Goal: Task Accomplishment & Management: Manage account settings

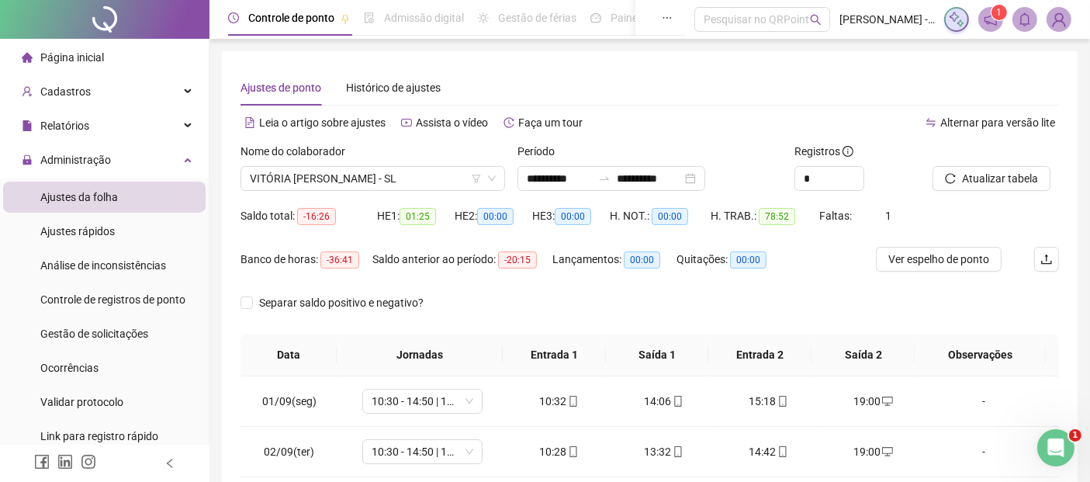
click at [1064, 18] on img at bounding box center [1058, 19] width 23 height 23
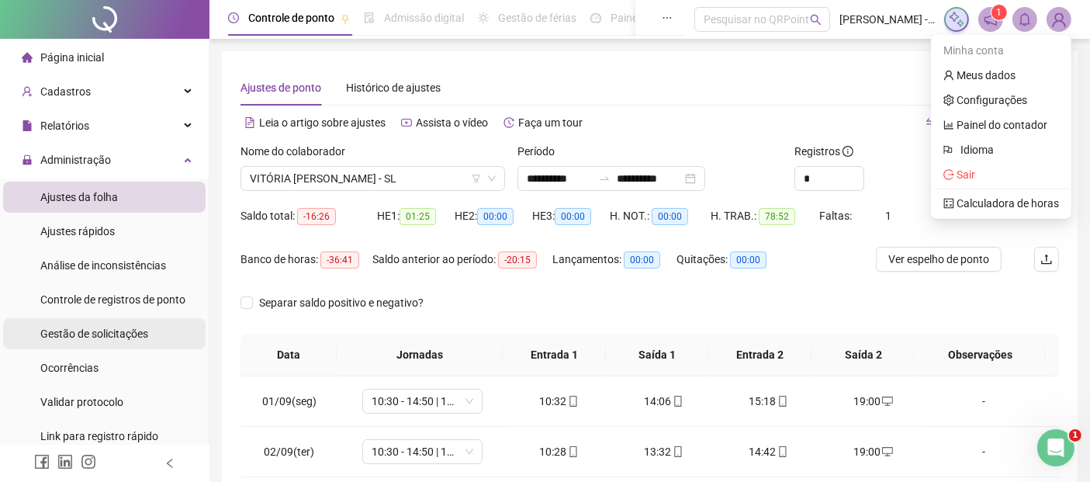
click at [121, 327] on span "Gestão de solicitações" at bounding box center [94, 333] width 108 height 12
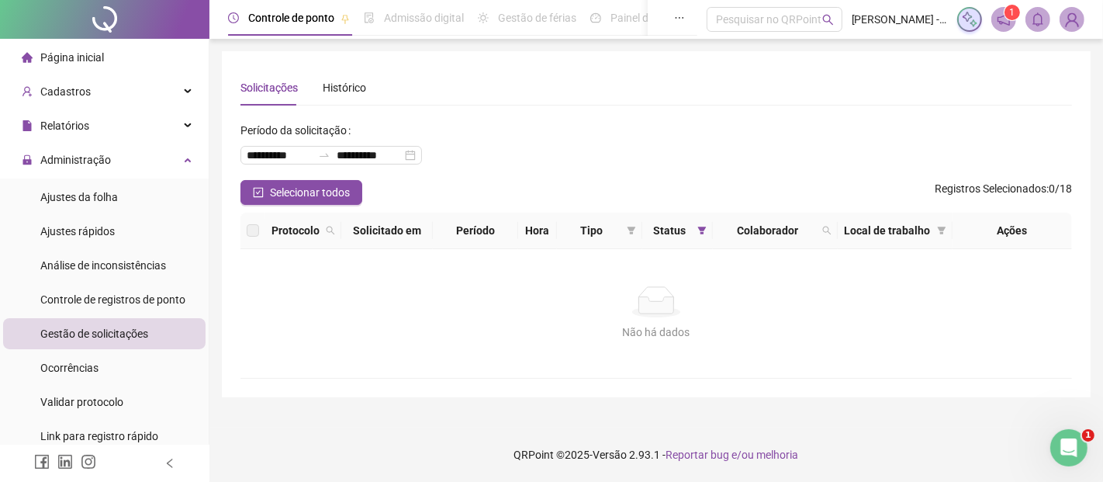
click at [1068, 17] on img at bounding box center [1071, 19] width 23 height 23
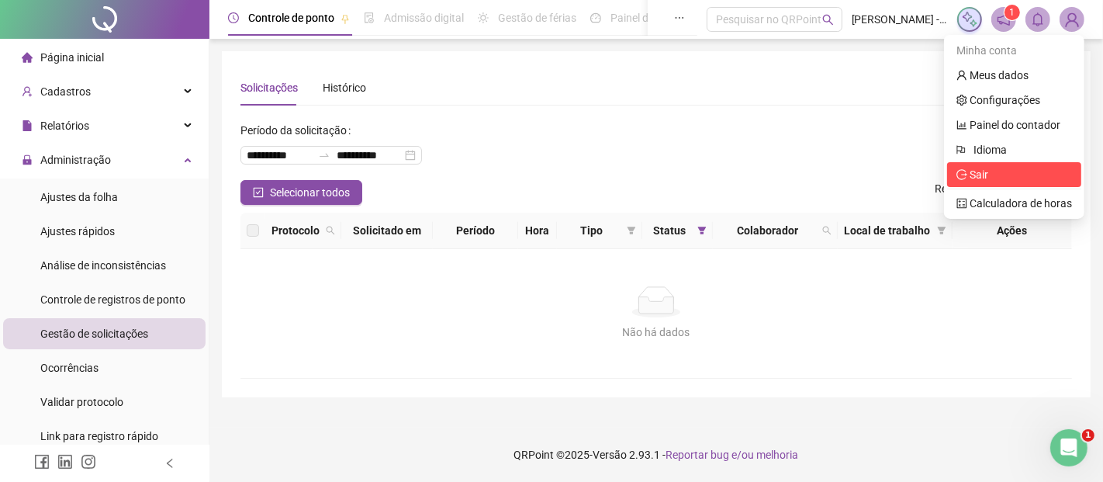
click at [1006, 164] on li "Sair" at bounding box center [1014, 174] width 134 height 25
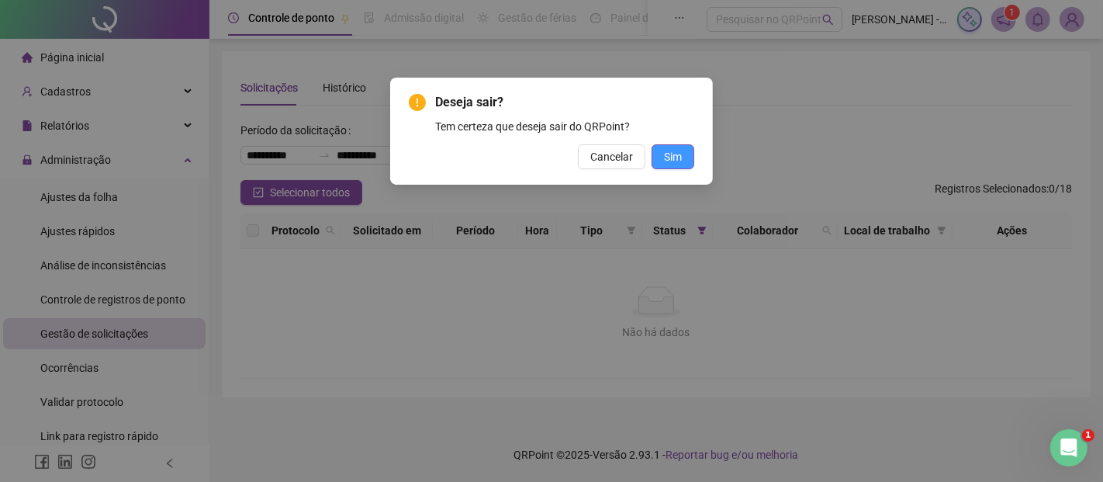
click at [687, 158] on button "Sim" at bounding box center [673, 156] width 43 height 25
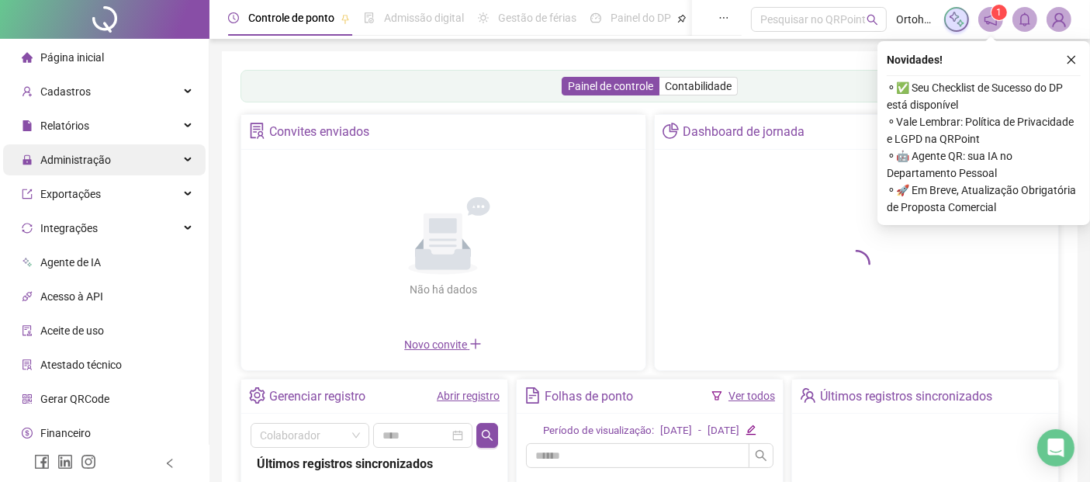
click at [104, 161] on span "Administração" at bounding box center [75, 160] width 71 height 12
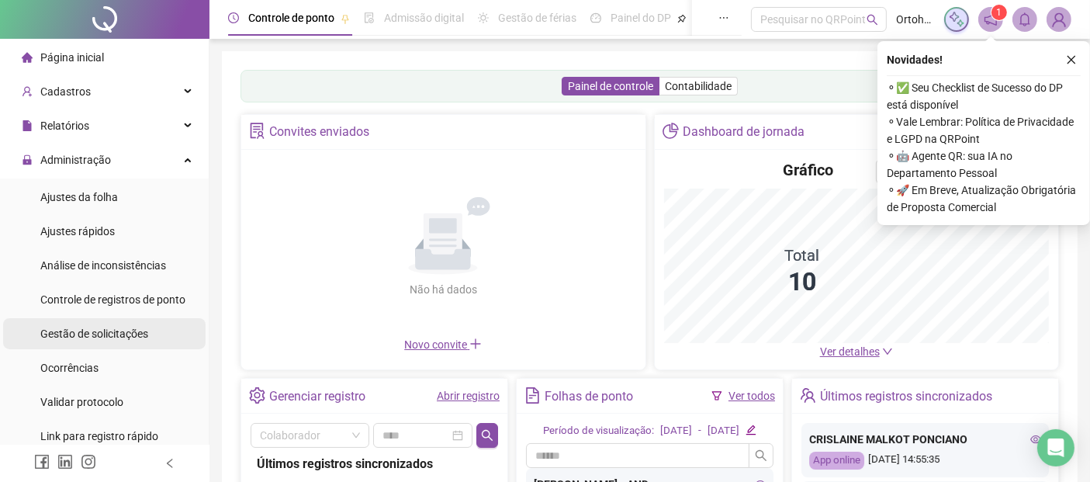
click at [102, 324] on div "Gestão de solicitações" at bounding box center [94, 333] width 108 height 31
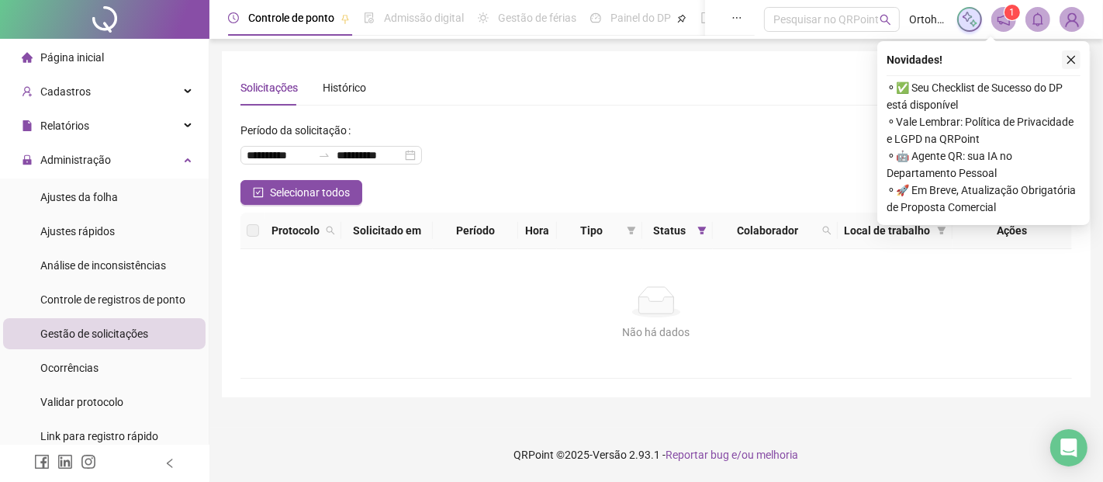
click at [1077, 59] on button "button" at bounding box center [1071, 59] width 19 height 19
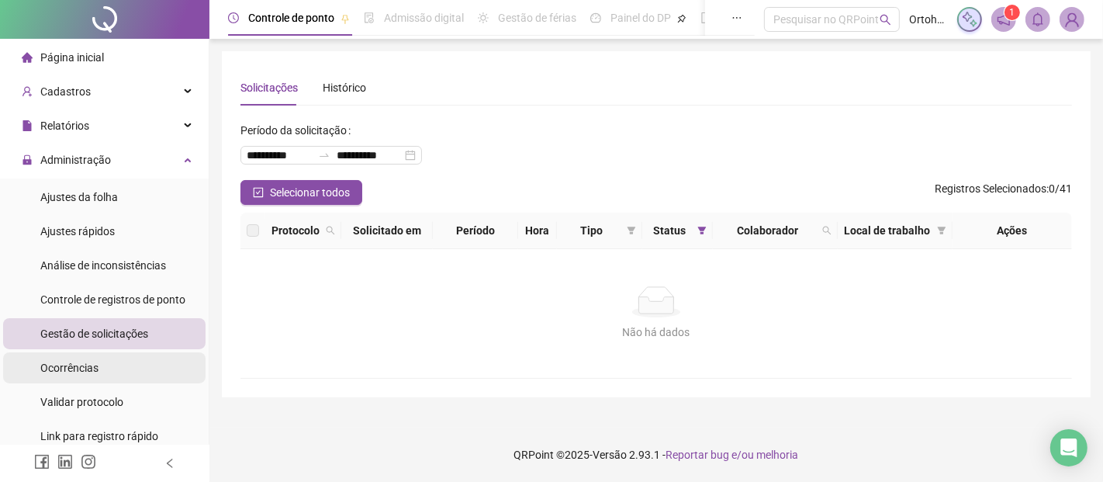
scroll to position [317, 0]
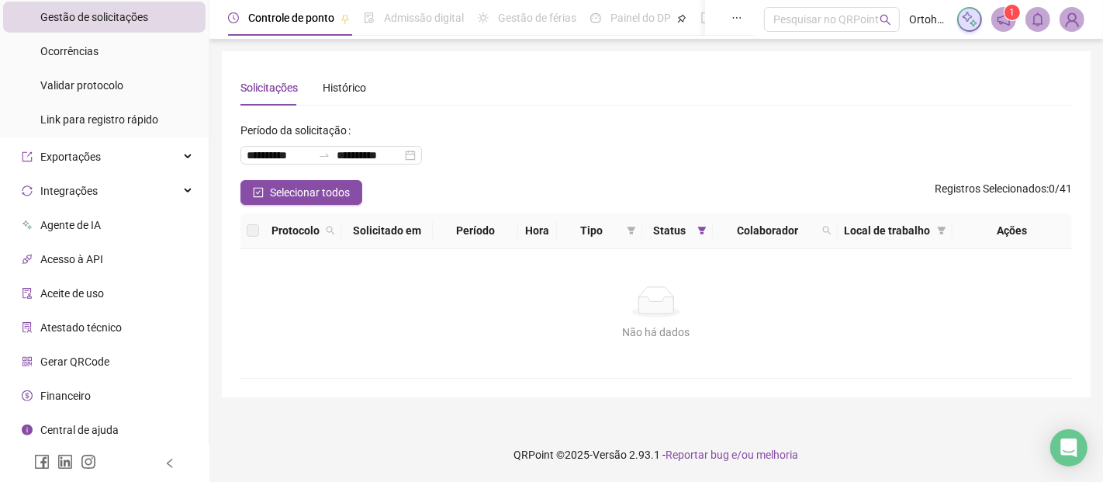
click at [109, 355] on li "Gerar QRCode" at bounding box center [104, 361] width 202 height 31
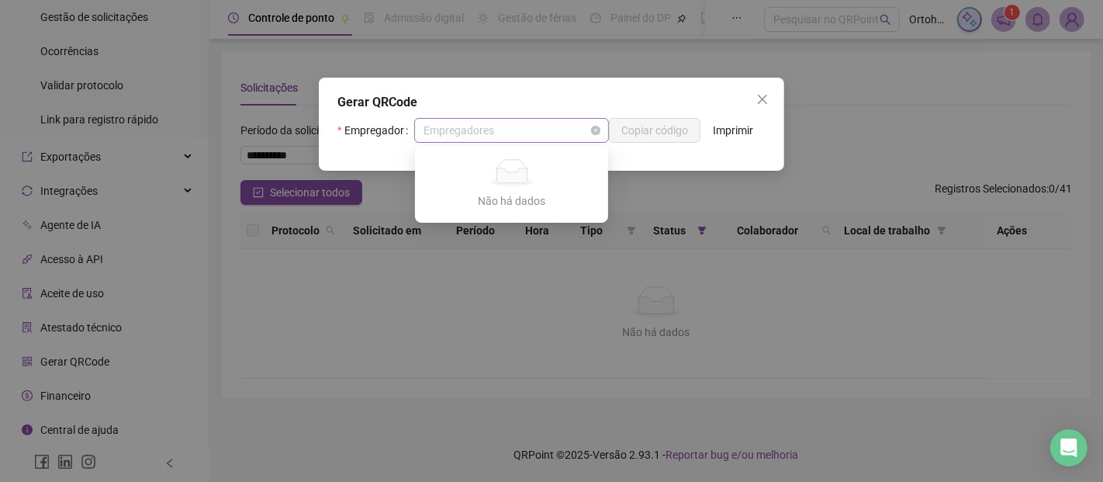
click at [538, 129] on span "Empregadores" at bounding box center [512, 130] width 176 height 23
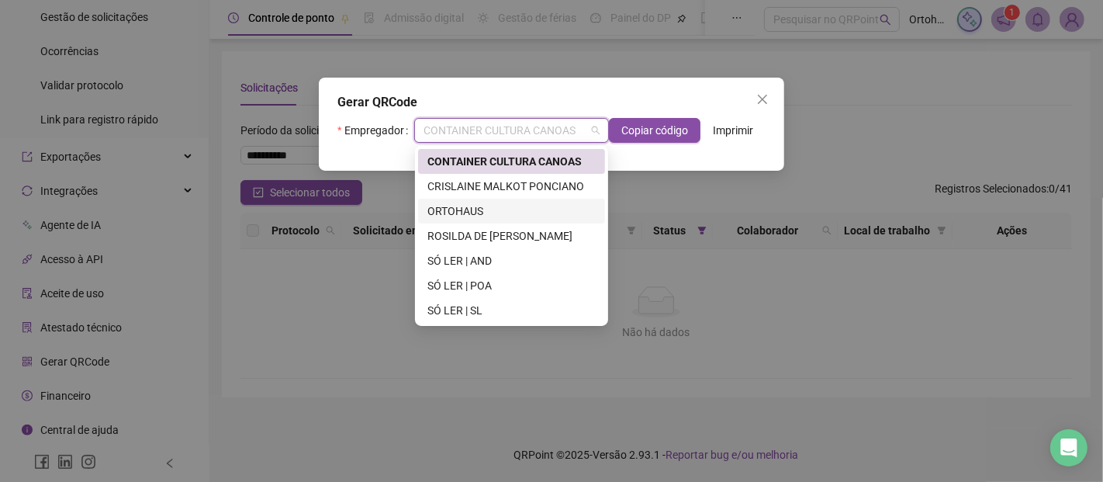
click at [487, 219] on div "ORTOHAUS" at bounding box center [511, 210] width 168 height 17
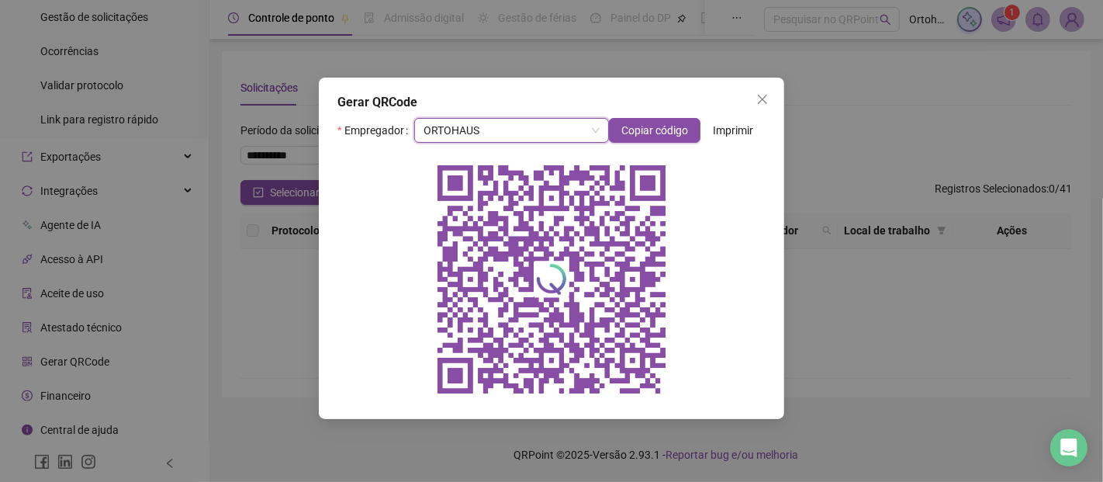
click at [728, 127] on span "Imprimir" at bounding box center [733, 130] width 40 height 17
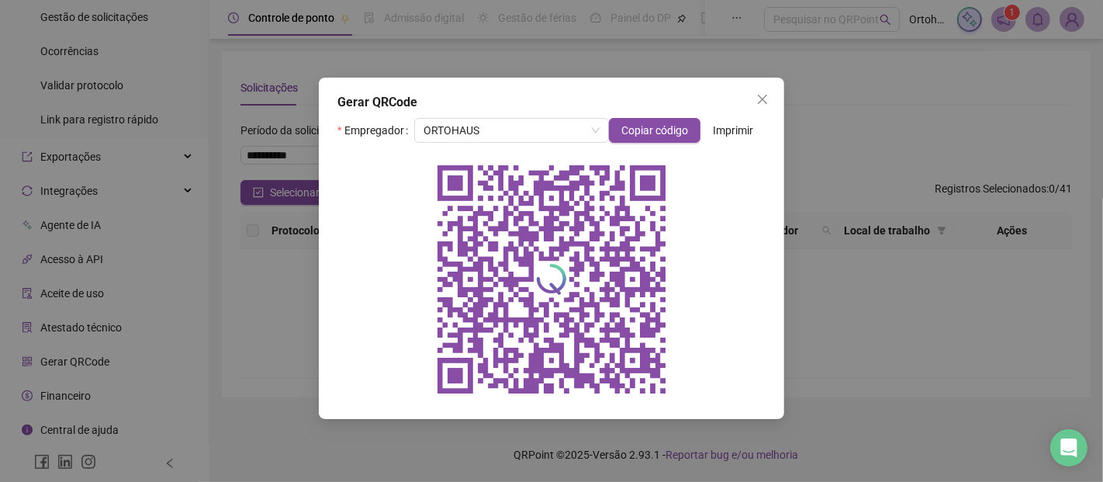
click at [720, 94] on div "Gerar QRCode" at bounding box center [551, 102] width 428 height 19
click at [762, 101] on icon "close" at bounding box center [762, 99] width 12 height 12
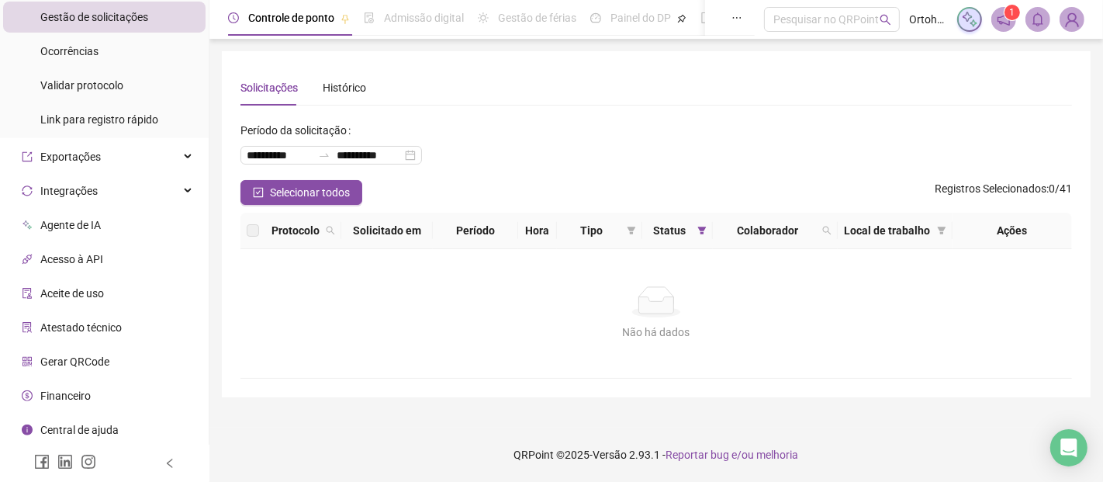
click at [610, 138] on div "**********" at bounding box center [656, 149] width 832 height 62
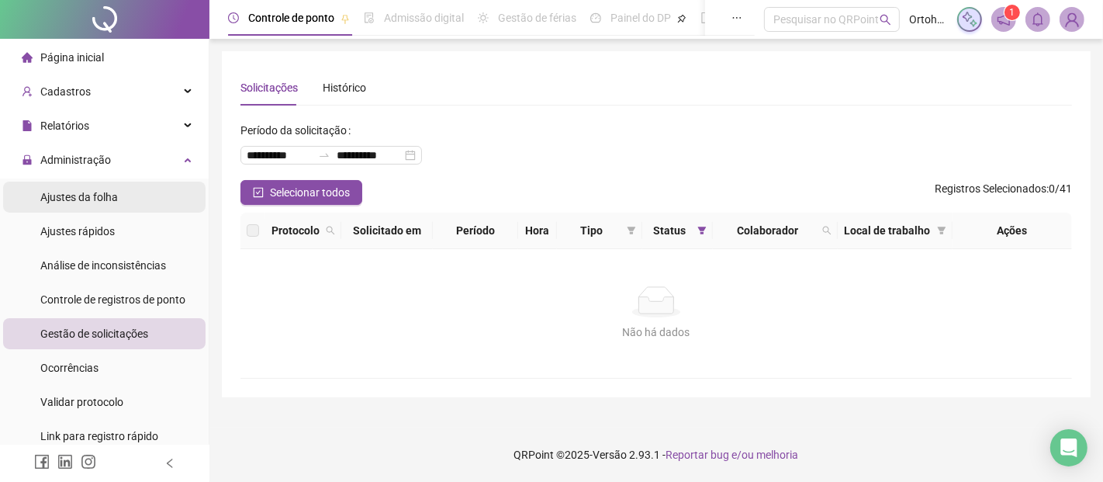
click at [105, 205] on div "Ajustes da folha" at bounding box center [79, 197] width 78 height 31
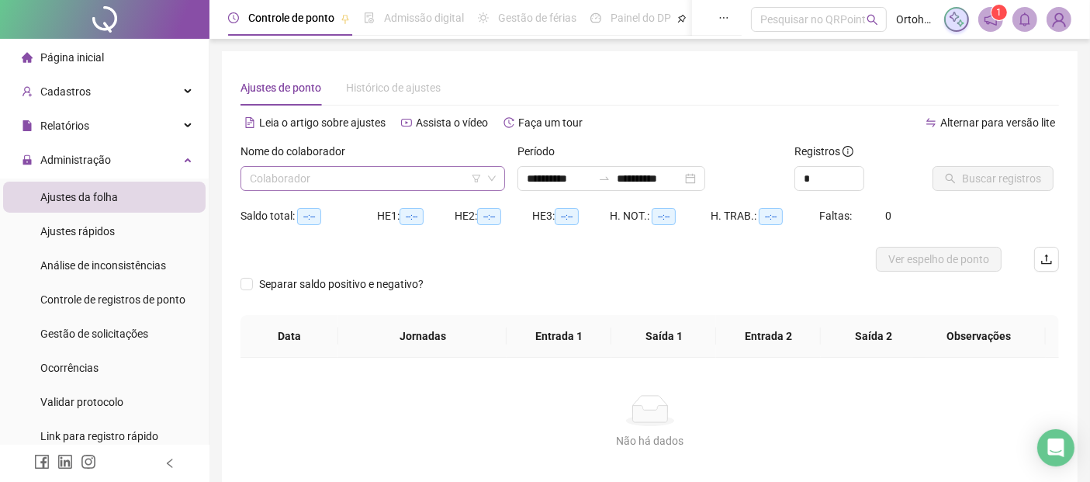
click at [388, 175] on input "search" at bounding box center [366, 178] width 232 height 23
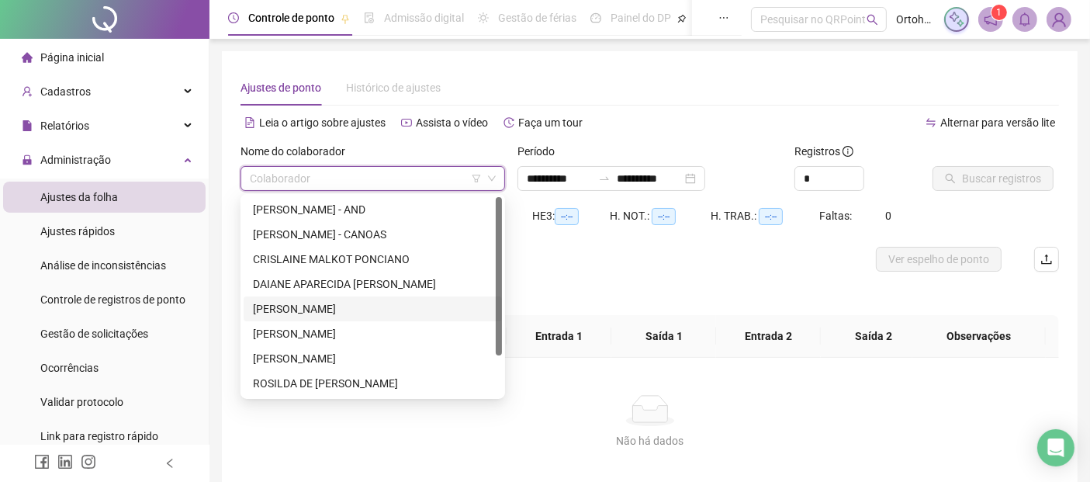
scroll to position [49, 0]
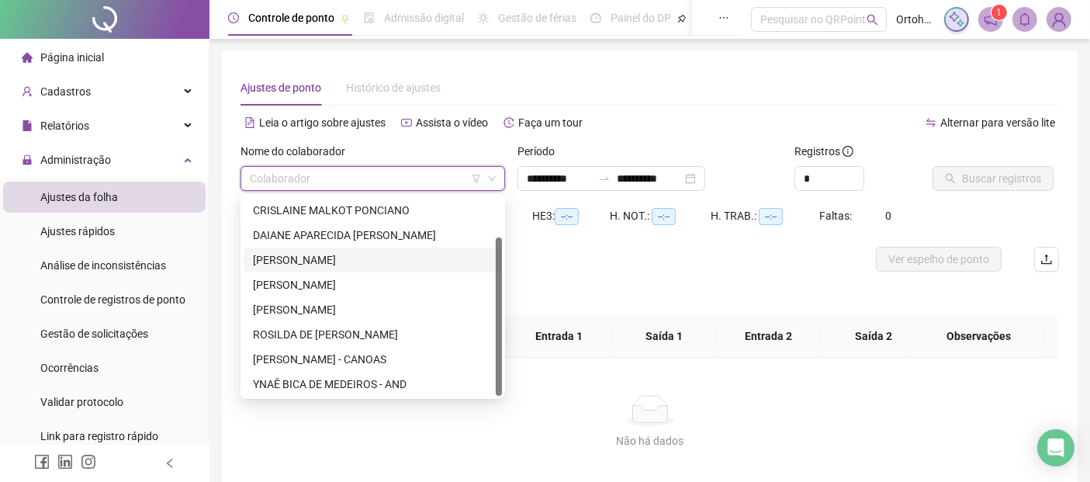
click at [357, 266] on div "[PERSON_NAME]" at bounding box center [373, 259] width 240 height 17
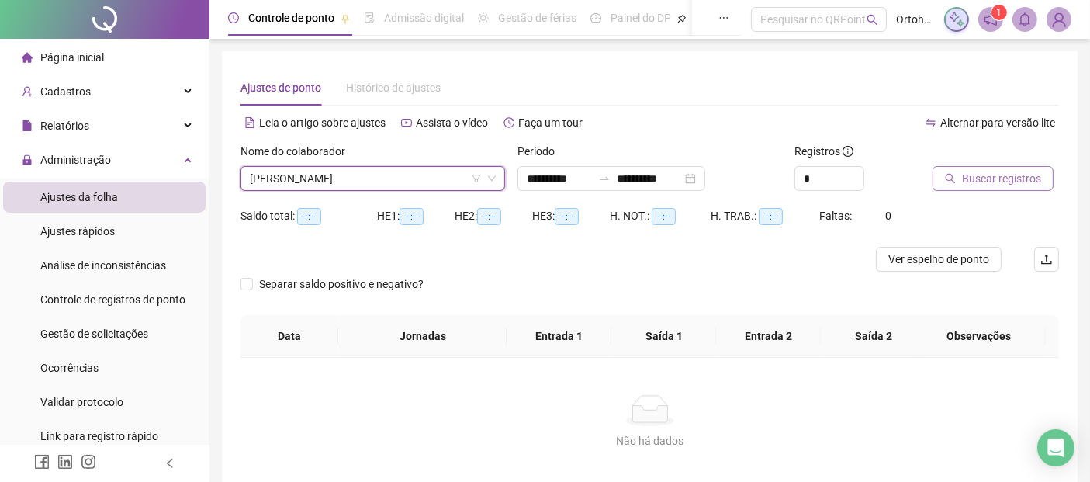
click at [956, 178] on button "Buscar registros" at bounding box center [992, 178] width 121 height 25
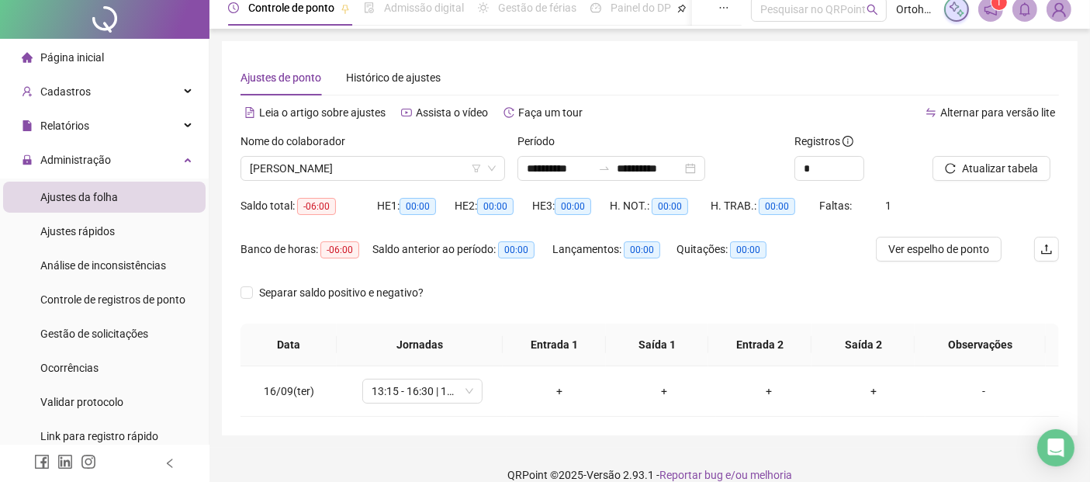
scroll to position [0, 0]
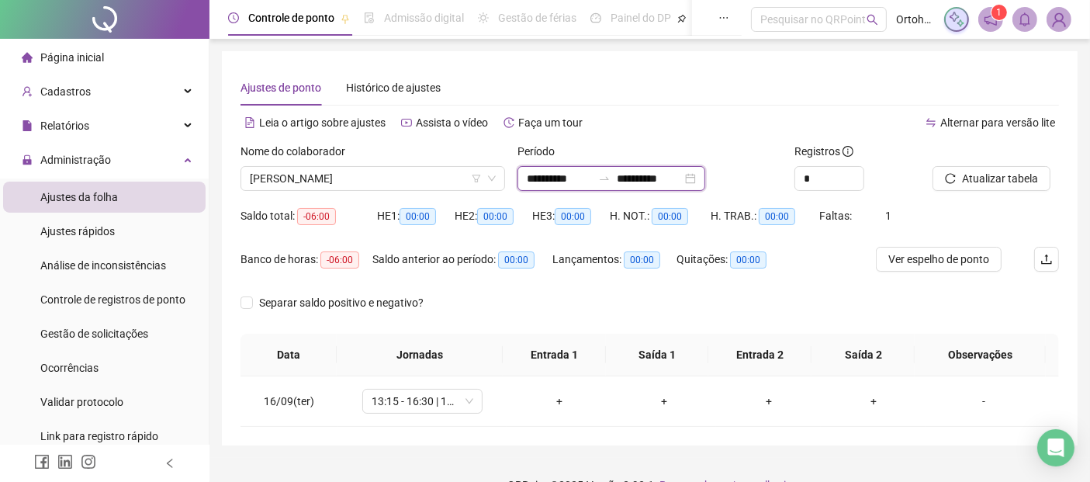
click at [663, 171] on input "**********" at bounding box center [649, 178] width 65 height 17
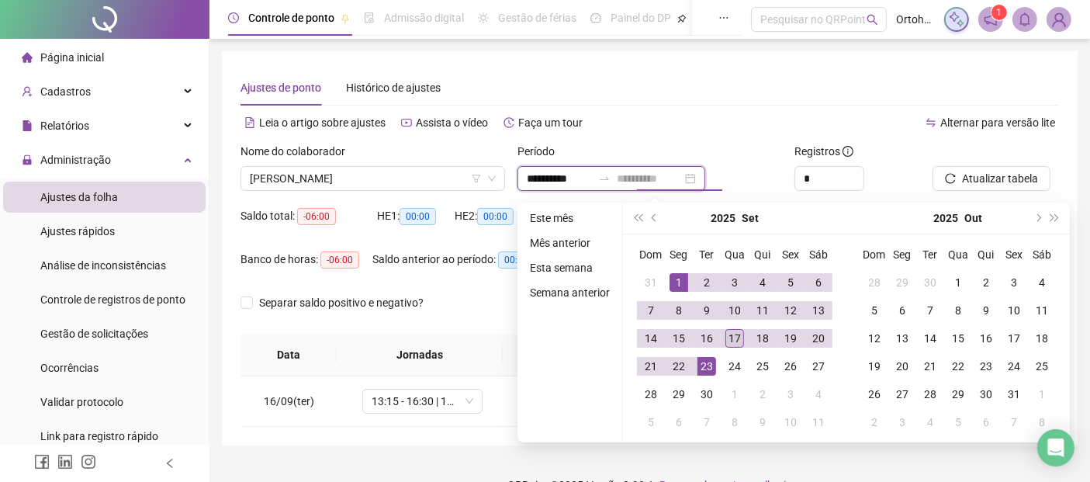
type input "**********"
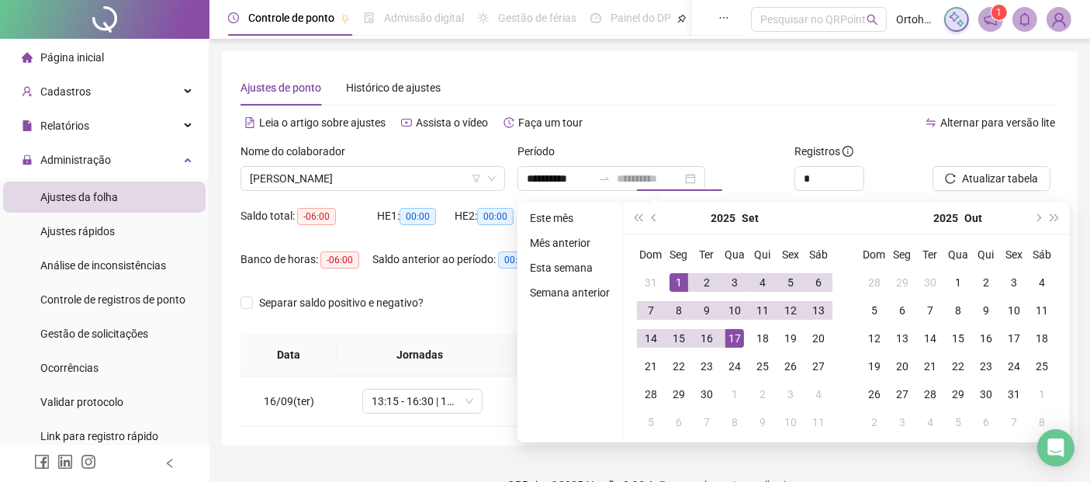
click at [735, 340] on div "17" at bounding box center [734, 338] width 19 height 19
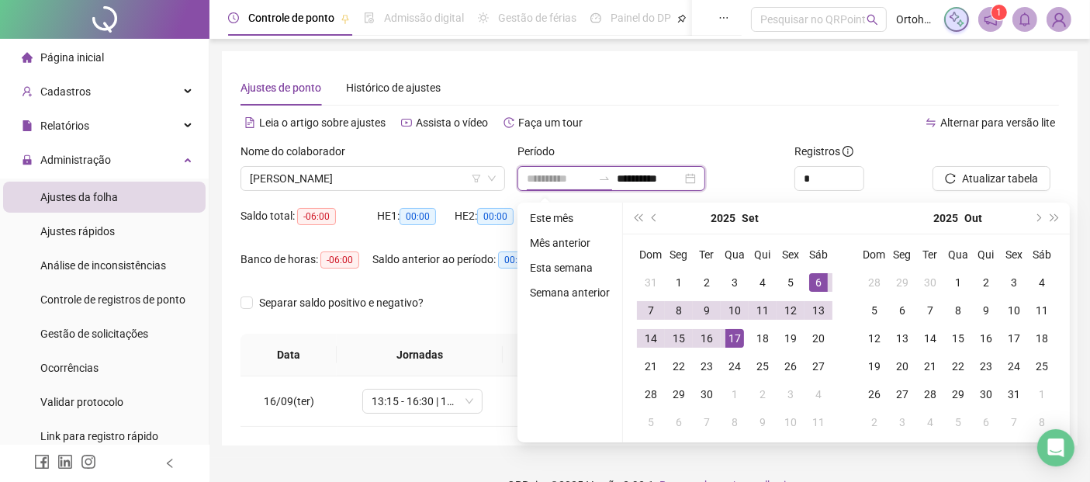
type input "**********"
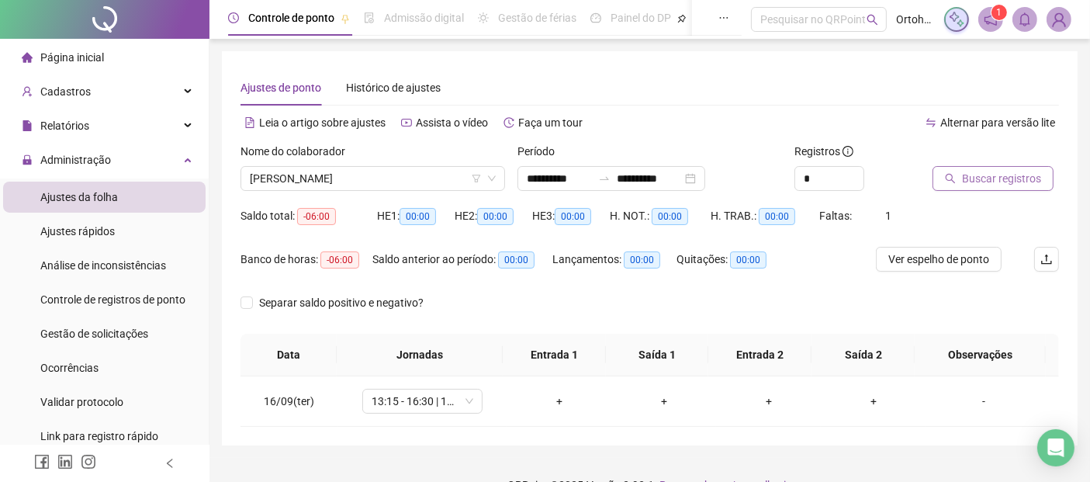
click at [988, 180] on span "Buscar registros" at bounding box center [1001, 178] width 79 height 17
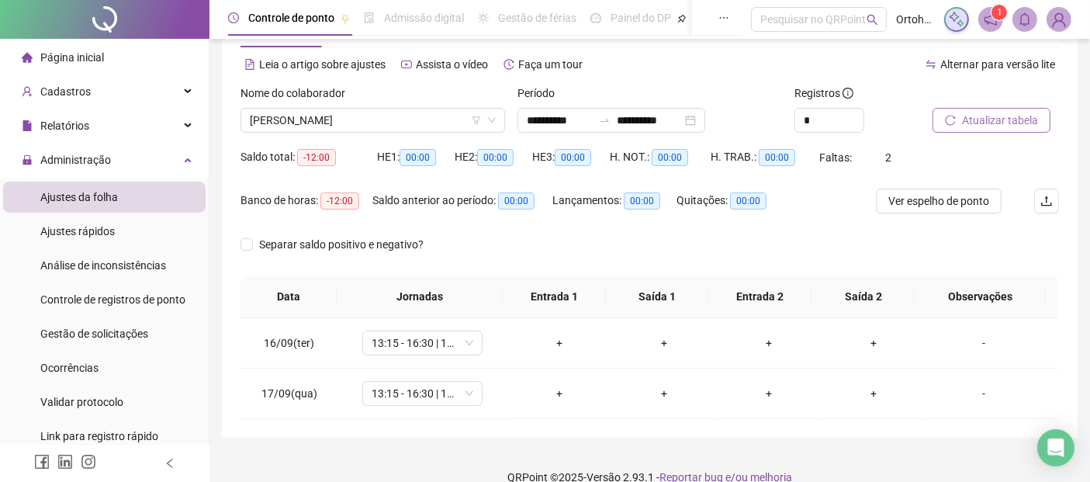
scroll to position [79, 0]
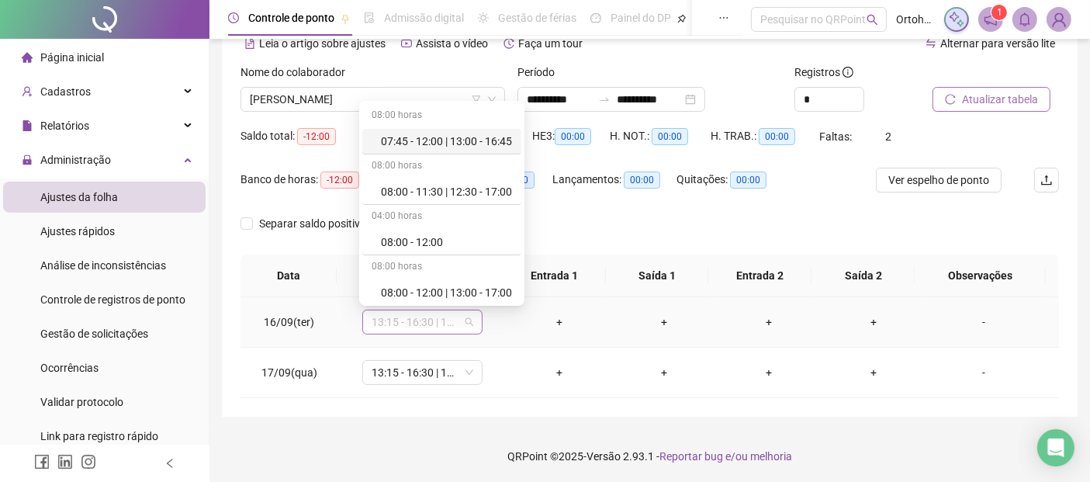
click at [448, 323] on span "13:15 - 16:30 | 16:45 - 19:30" at bounding box center [423, 321] width 102 height 23
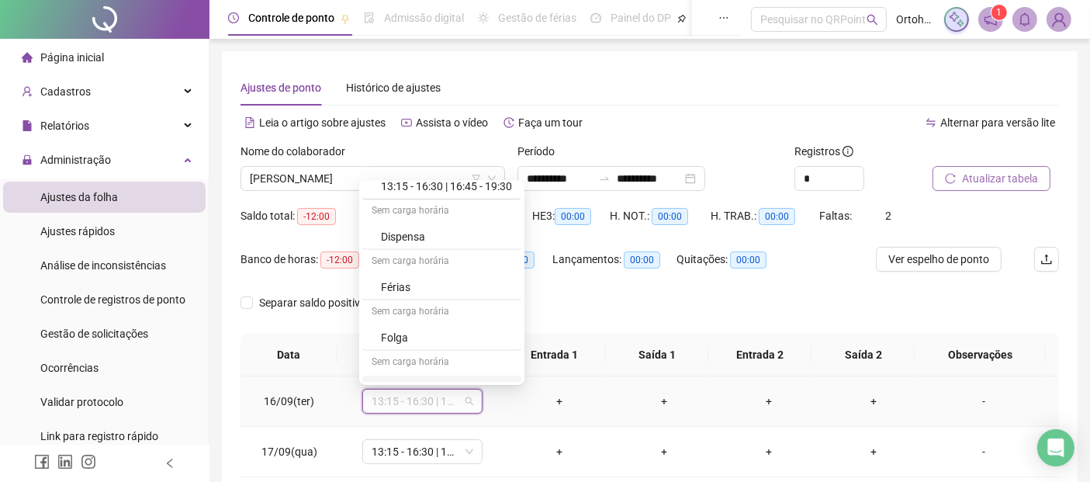
scroll to position [1522, 0]
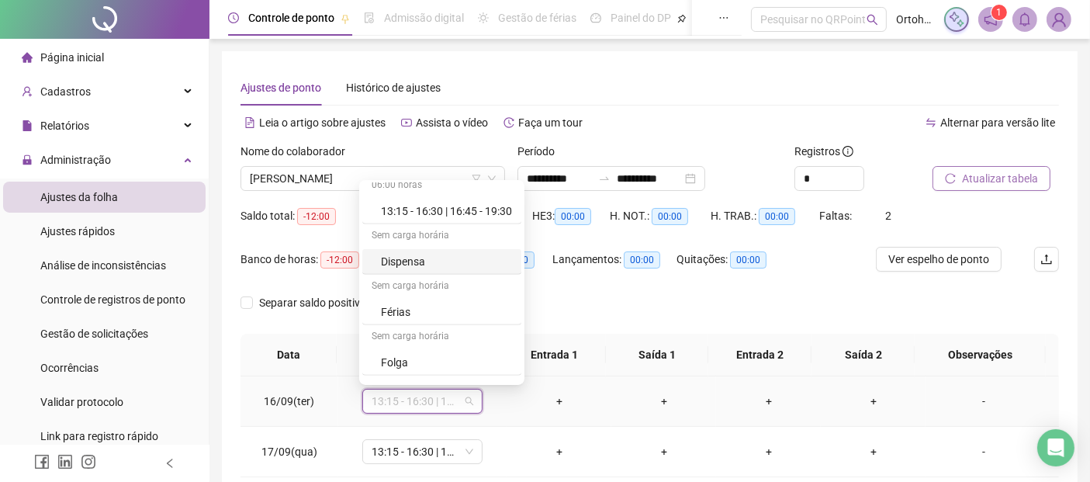
click at [439, 256] on div "Dispensa" at bounding box center [446, 261] width 131 height 17
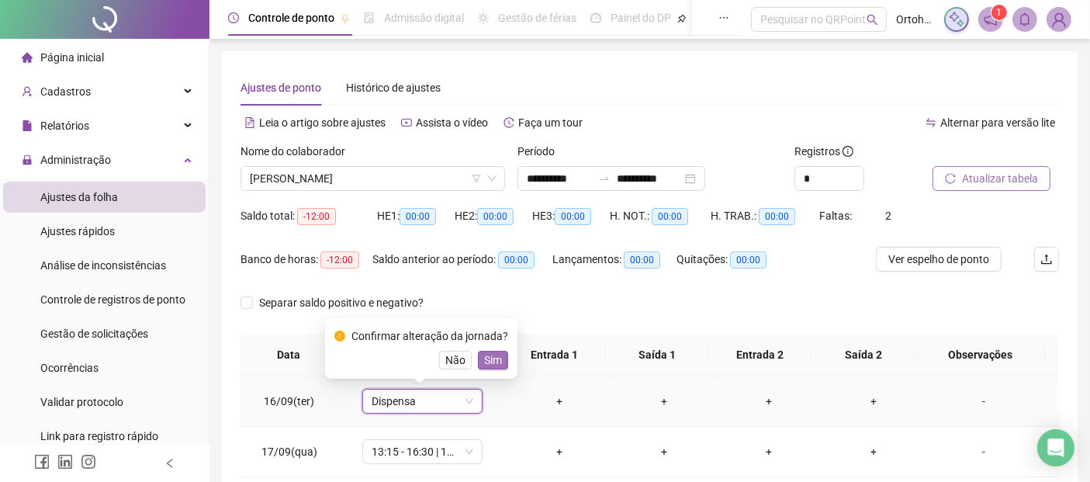
click at [485, 355] on span "Sim" at bounding box center [493, 359] width 18 height 17
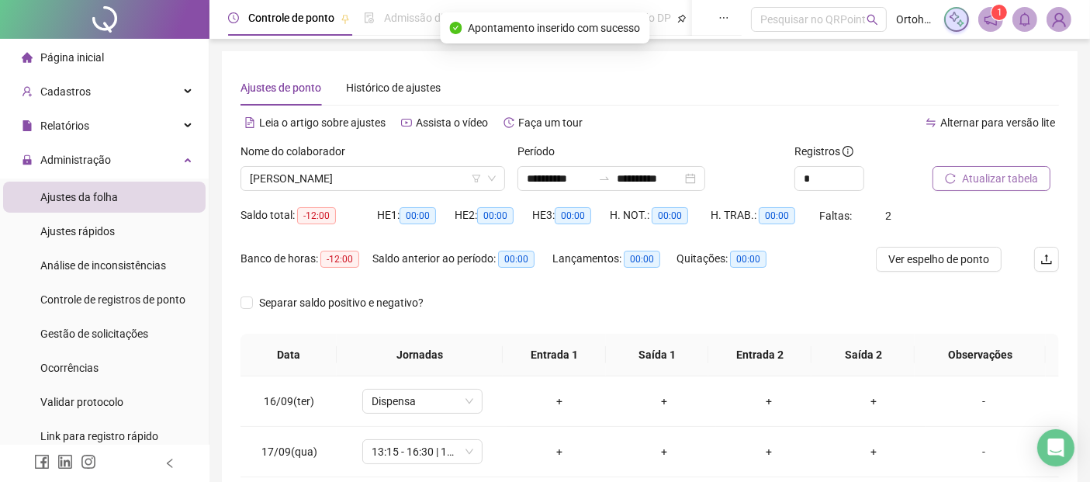
scroll to position [79, 0]
